Goal: Task Accomplishment & Management: Manage account settings

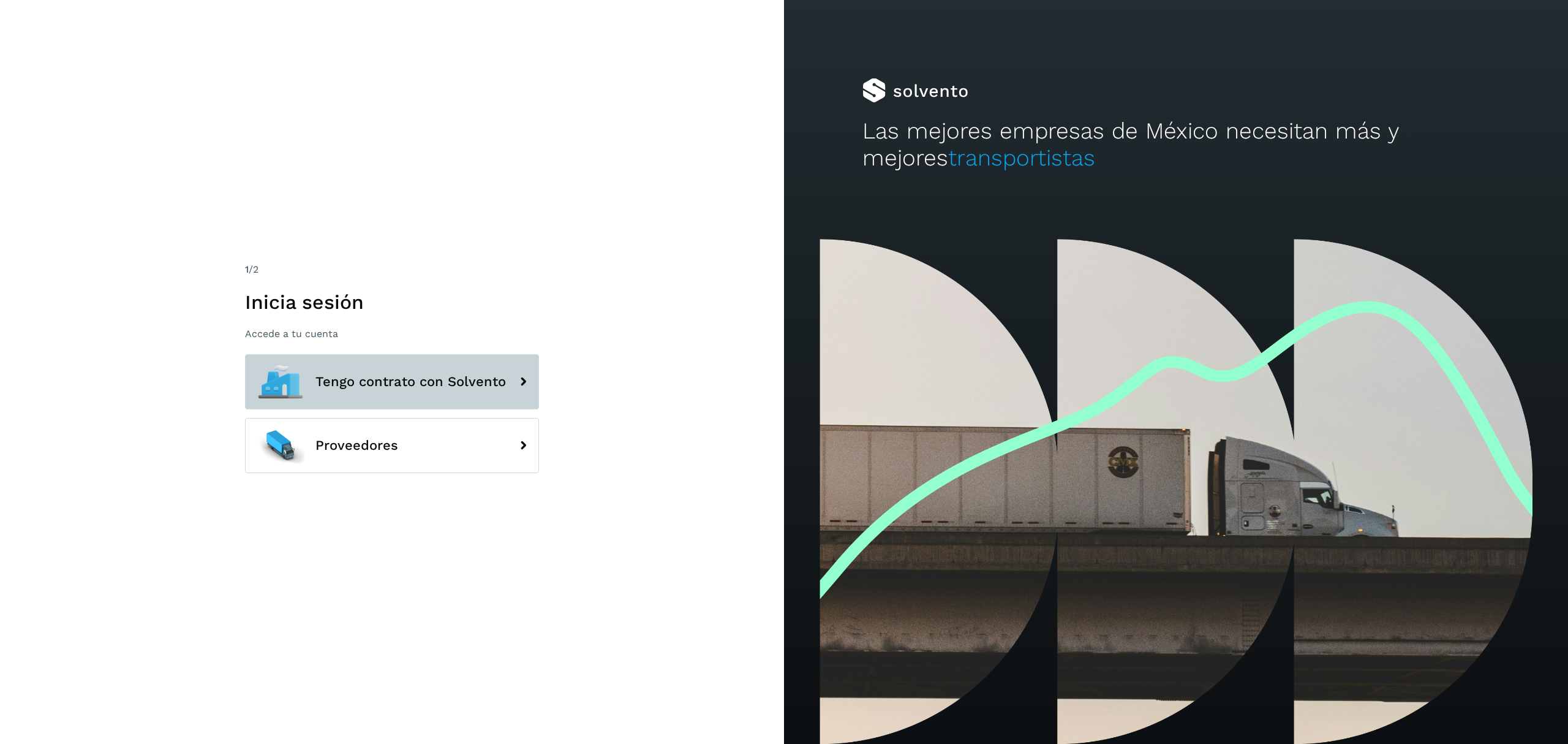
click at [415, 393] on button "Tengo contrato con Solvento" at bounding box center [391, 382] width 294 height 55
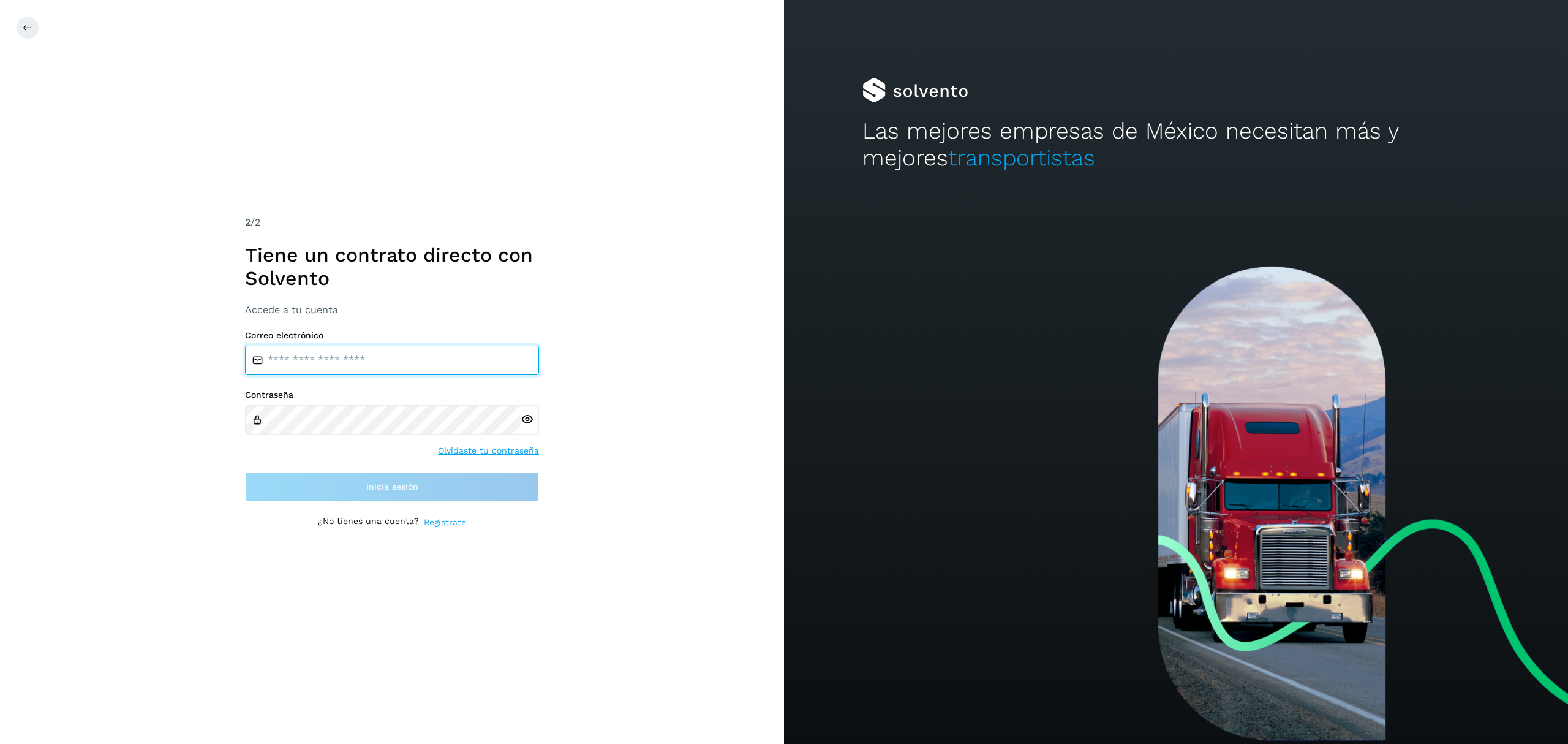
drag, startPoint x: 402, startPoint y: 364, endPoint x: 410, endPoint y: 374, distance: 12.8
click at [402, 364] on input "email" at bounding box center [391, 359] width 294 height 29
type input "**********"
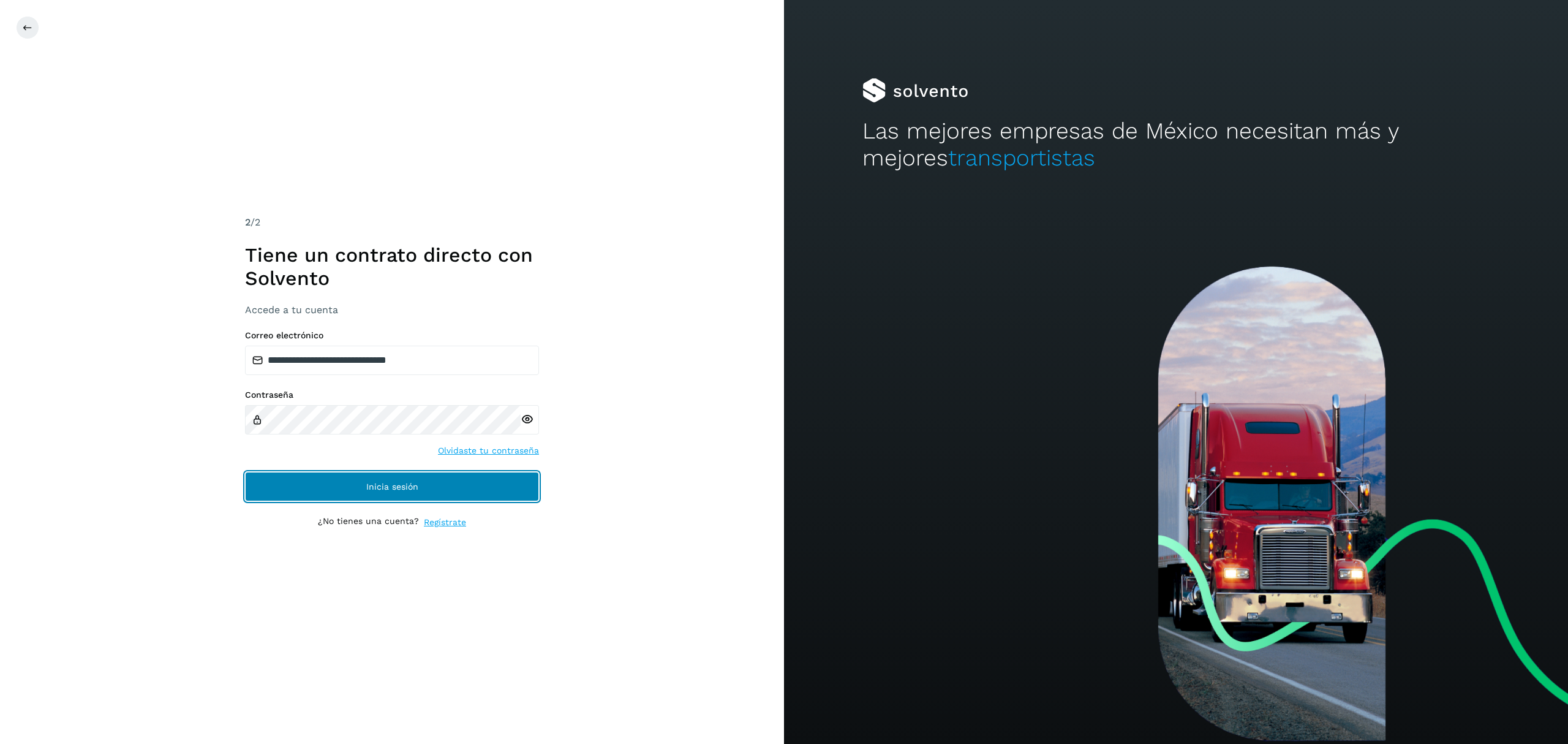
drag, startPoint x: 366, startPoint y: 488, endPoint x: 375, endPoint y: 491, distance: 9.5
click at [373, 491] on span "Inicia sesión" at bounding box center [392, 486] width 52 height 8
